Goal: Information Seeking & Learning: Compare options

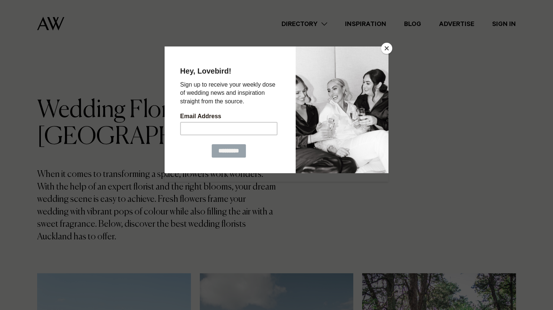
click at [387, 47] on button "Close" at bounding box center [386, 48] width 11 height 11
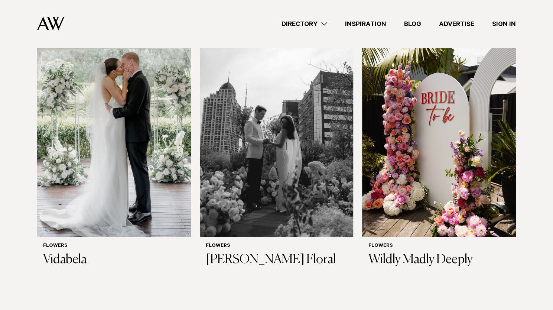
scroll to position [1046, 0]
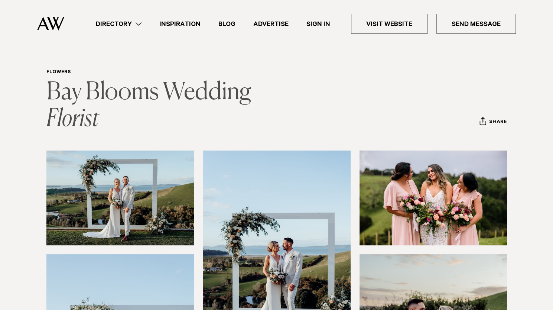
scroll to position [10, 0]
click at [179, 91] on link "Bay Blooms Wedding Florist" at bounding box center [150, 106] width 208 height 50
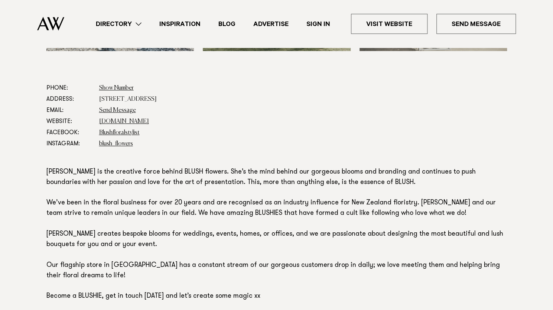
scroll to position [385, 0]
click at [114, 120] on link "blush.co.nz" at bounding box center [124, 121] width 50 height 6
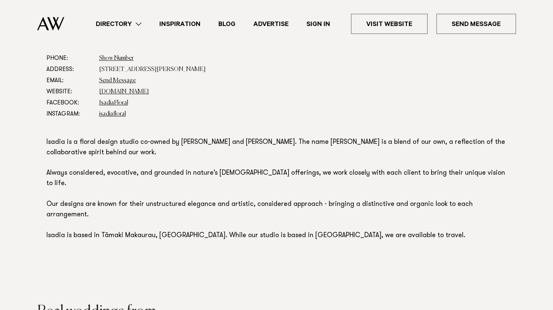
scroll to position [409, 0]
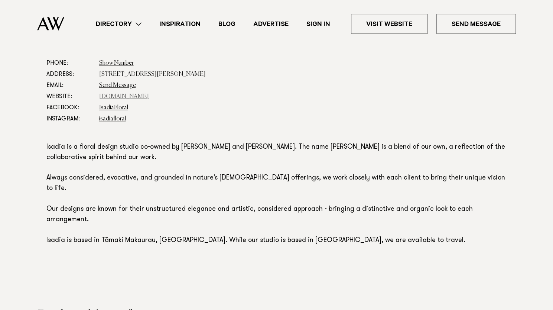
click at [128, 97] on link "www.isadia.co.nz" at bounding box center [124, 97] width 50 height 6
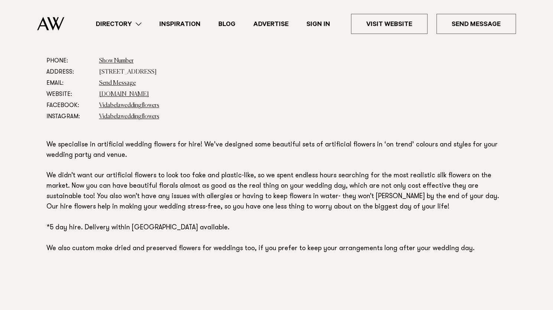
scroll to position [419, 0]
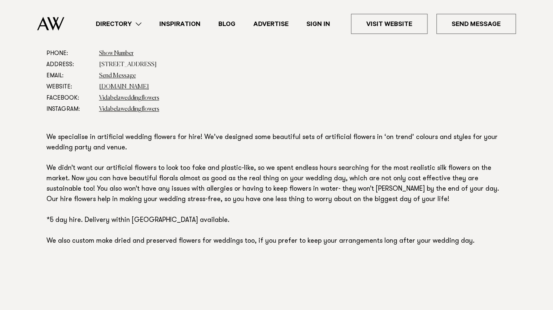
click at [205, 138] on p "We specialise in artificial wedding flowers for hire! We’ve designed some beaut…" at bounding box center [276, 190] width 460 height 114
type textarea "*****"
click at [205, 138] on p "We specialise in artificial wedding flowers for hire! We’ve designed some beaut…" at bounding box center [276, 190] width 460 height 114
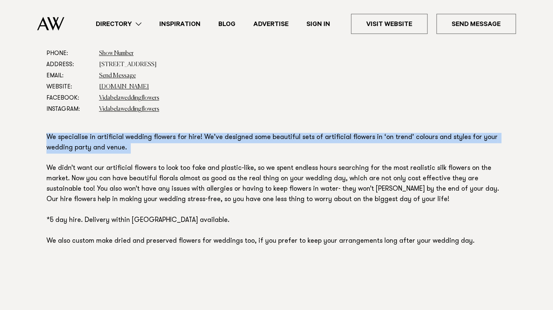
click at [205, 138] on p "We specialise in artificial wedding flowers for hire! We’ve designed some beaut…" at bounding box center [276, 190] width 460 height 114
click at [198, 139] on p "We specialise in artificial wedding flowers for hire! We’ve designed some beaut…" at bounding box center [276, 190] width 460 height 114
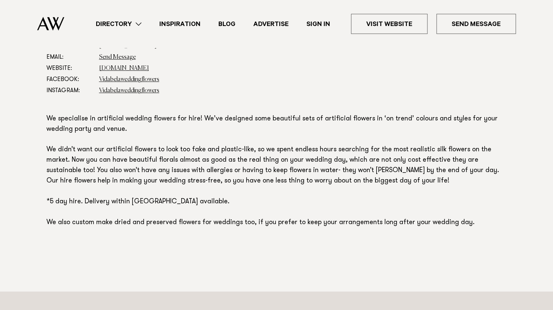
scroll to position [438, 0]
click at [122, 65] on link "vidabela.co.nz" at bounding box center [124, 68] width 50 height 6
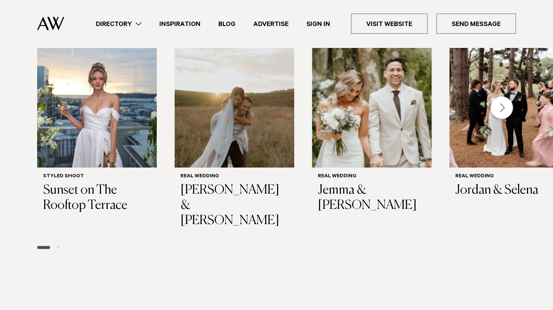
scroll to position [1038, 0]
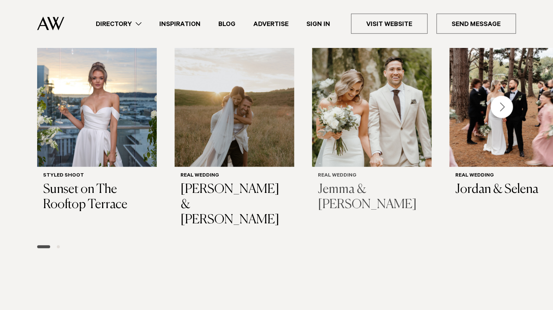
click at [394, 112] on img "3 / 6" at bounding box center [372, 107] width 120 height 120
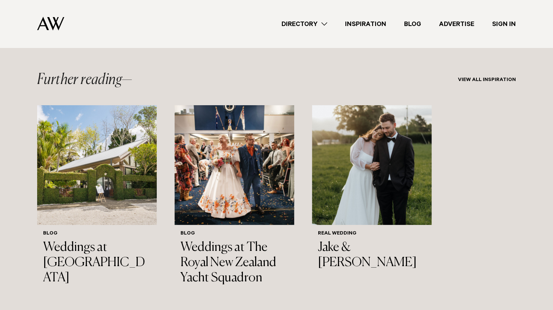
scroll to position [9890, 0]
click at [307, 24] on link "Directory" at bounding box center [303, 24] width 63 height 10
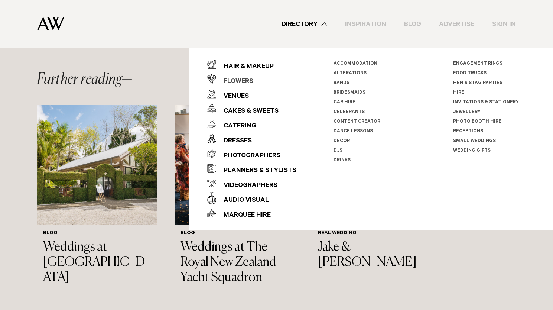
click at [241, 81] on div "Flowers" at bounding box center [234, 81] width 37 height 15
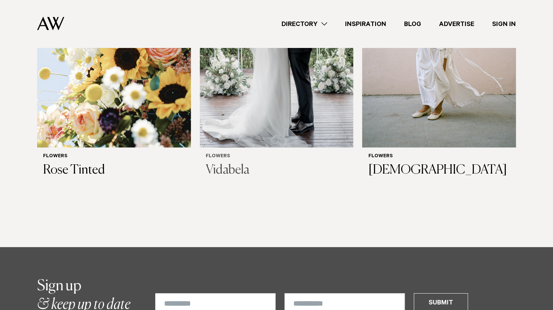
scroll to position [1139, 0]
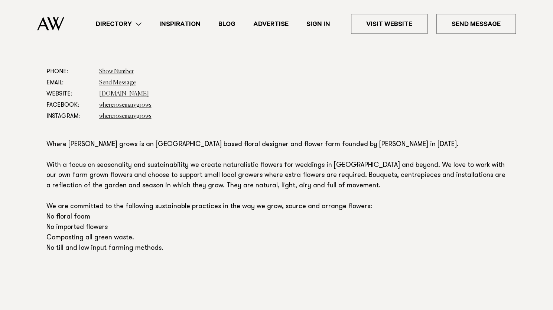
scroll to position [397, 0]
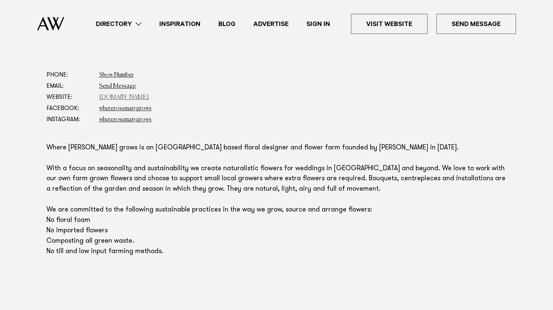
click at [127, 100] on link "[DOMAIN_NAME]" at bounding box center [124, 97] width 50 height 6
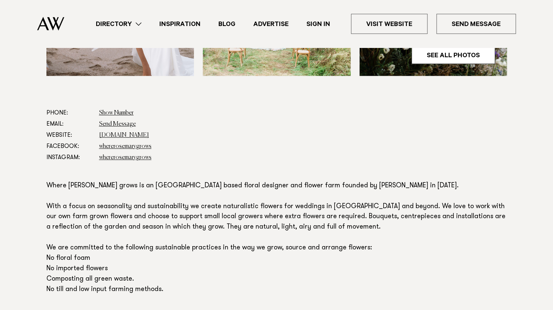
scroll to position [361, 0]
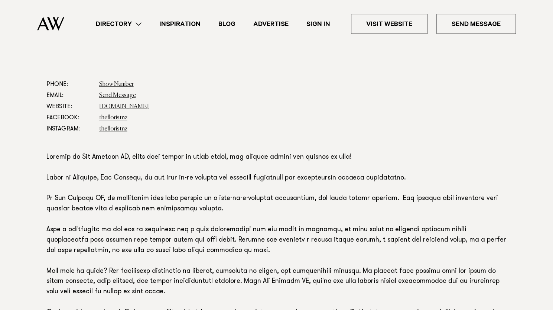
scroll to position [321, 0]
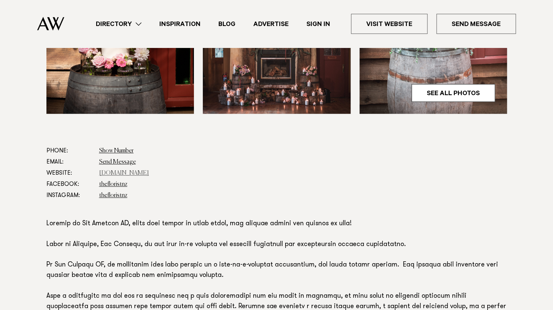
click at [125, 172] on link "www.thefloristnz.nz" at bounding box center [124, 173] width 50 height 6
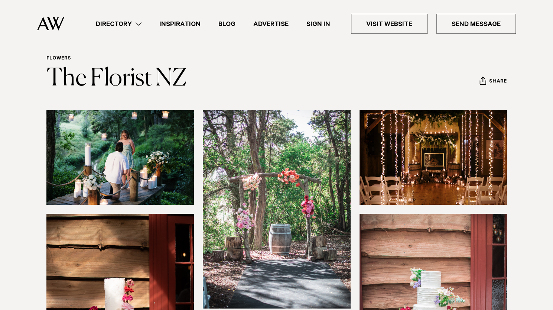
scroll to position [0, 0]
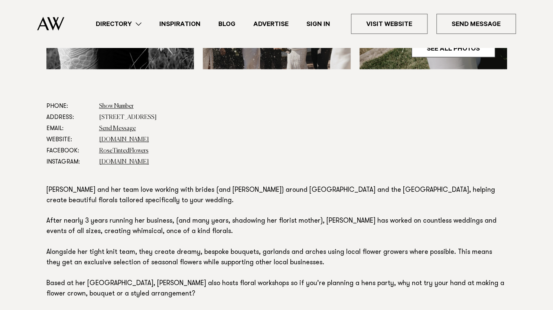
scroll to position [408, 0]
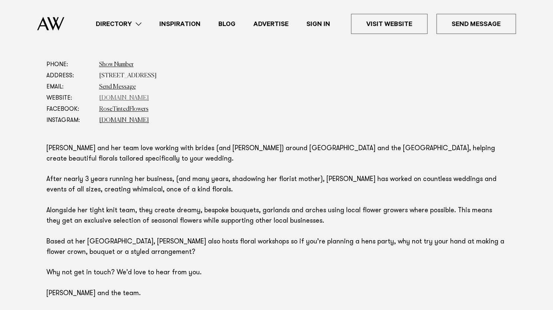
click at [134, 98] on link "[DOMAIN_NAME]" at bounding box center [124, 98] width 50 height 6
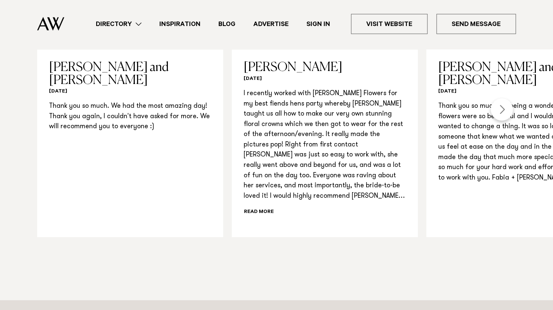
scroll to position [751, 0]
